Goal: Navigation & Orientation: Find specific page/section

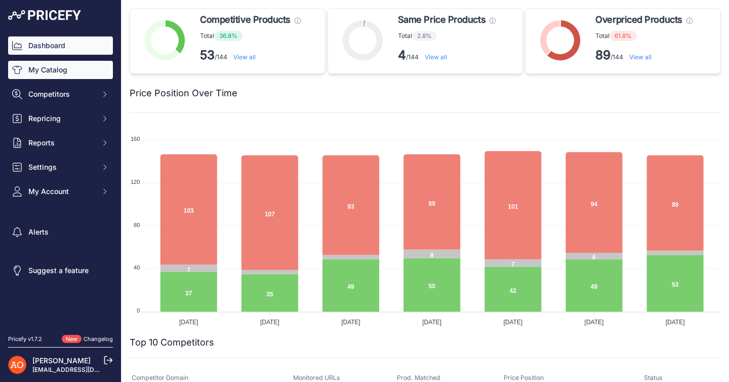
click at [45, 64] on link "My Catalog" at bounding box center [60, 70] width 105 height 18
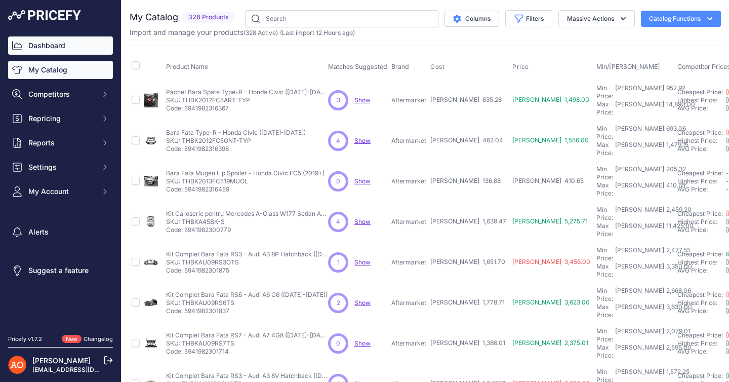
click at [49, 41] on link "Dashboard" at bounding box center [60, 45] width 105 height 18
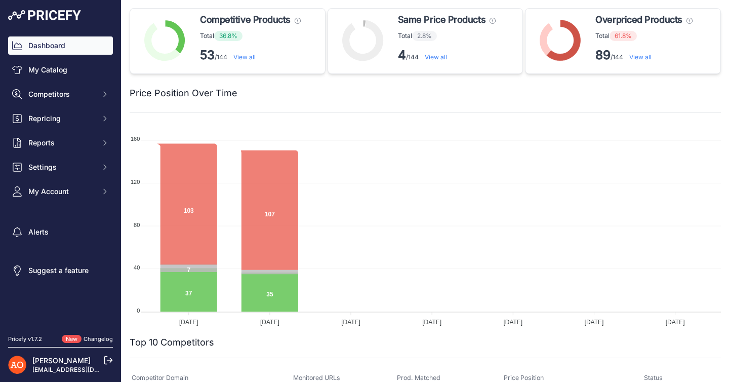
click at [245, 56] on link "View all" at bounding box center [244, 57] width 22 height 8
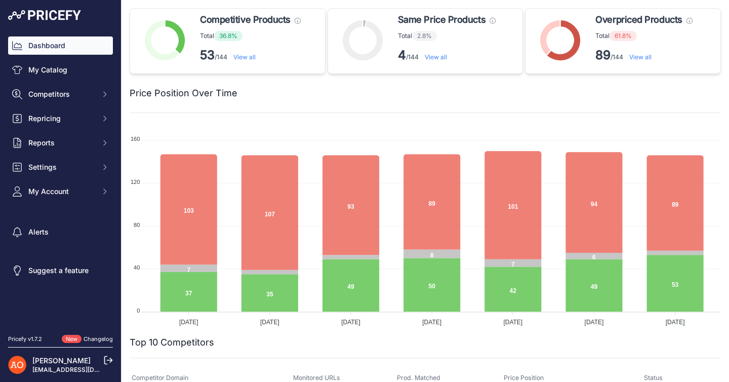
click at [250, 59] on link "View all" at bounding box center [244, 57] width 22 height 8
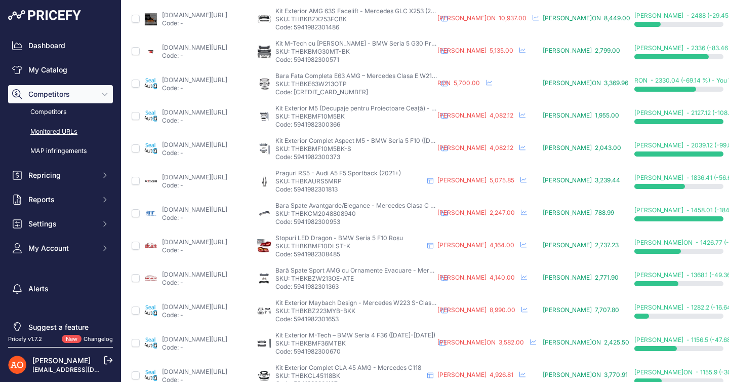
scroll to position [388, 0]
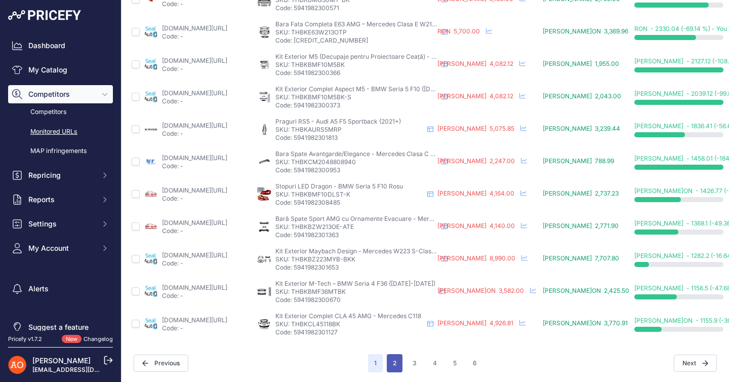
click at [394, 359] on button "2" at bounding box center [395, 363] width 16 height 18
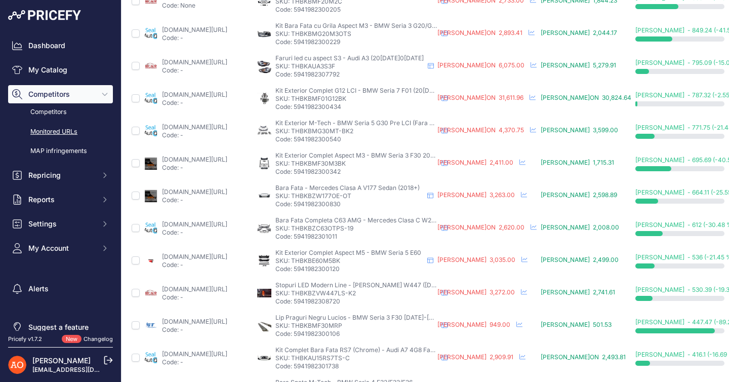
scroll to position [254, 0]
